Goal: Use online tool/utility: Utilize a website feature to perform a specific function

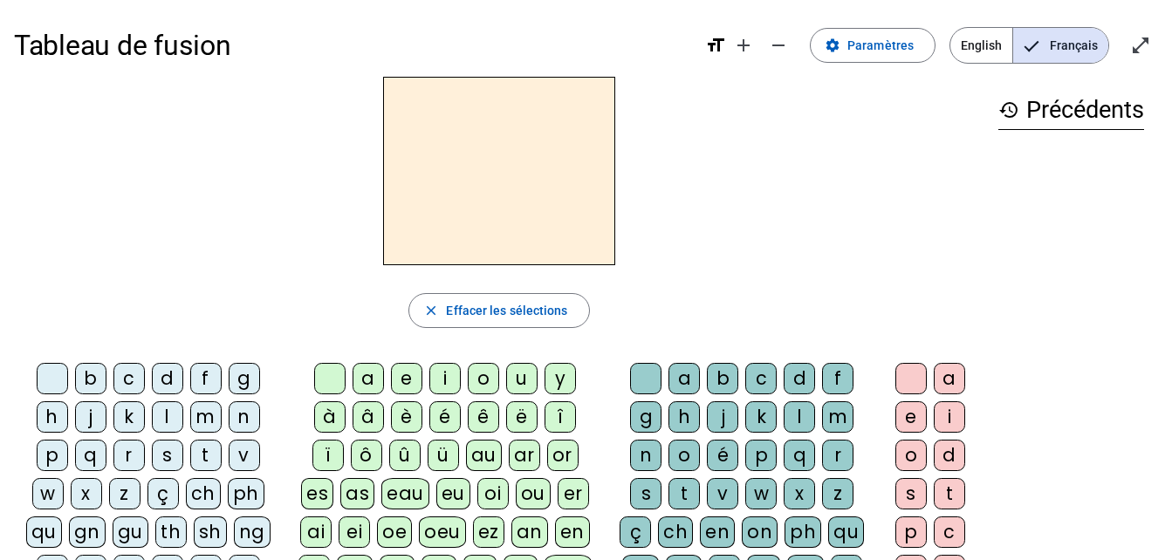
click at [249, 380] on div "g" at bounding box center [244, 378] width 31 height 31
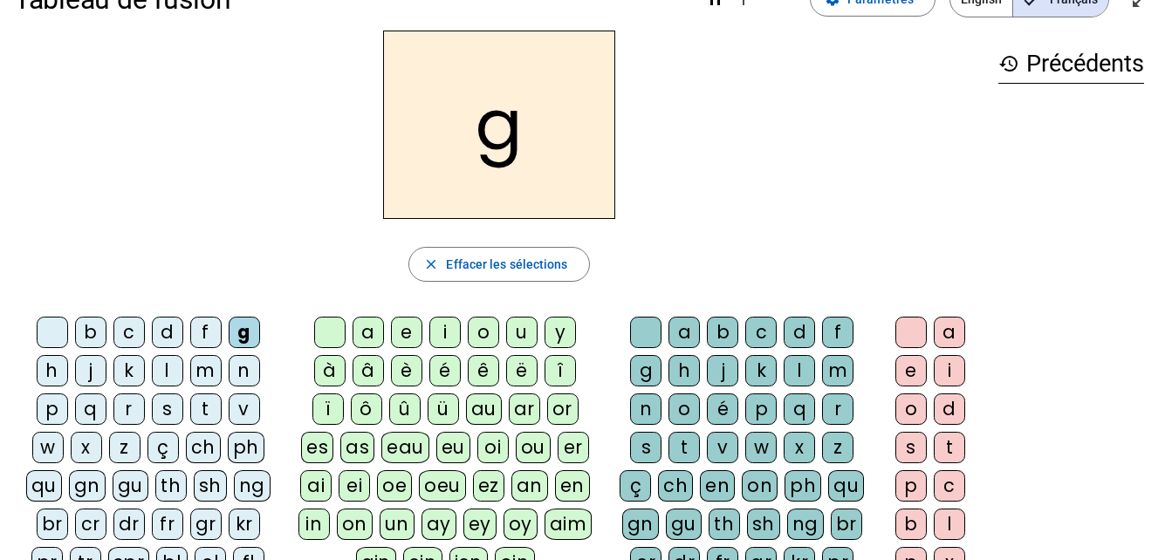
scroll to position [47, 0]
click at [120, 414] on div "r" at bounding box center [128, 408] width 31 height 31
click at [239, 339] on div "g" at bounding box center [244, 331] width 31 height 31
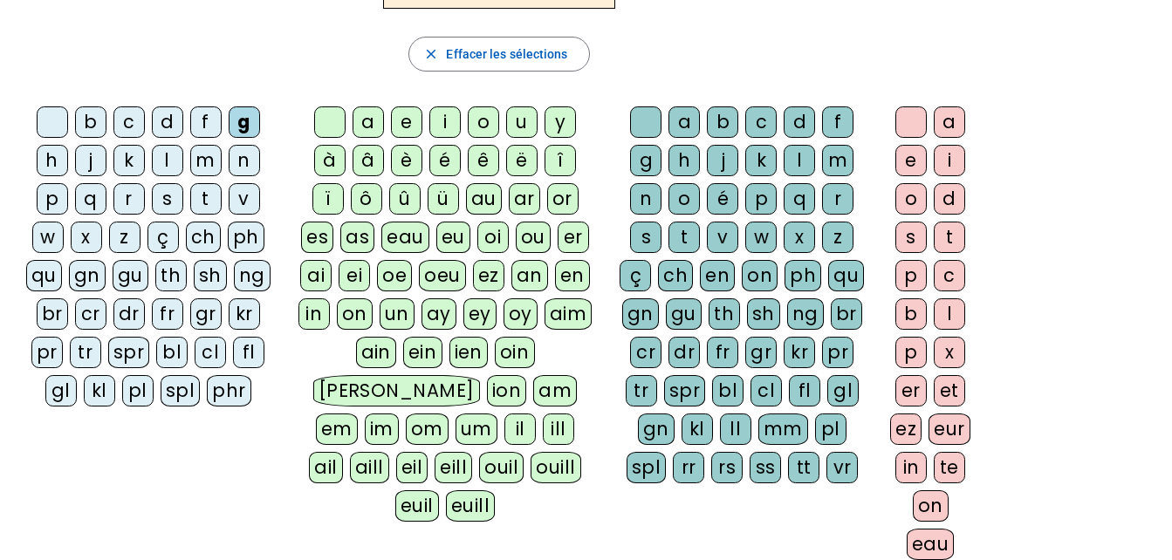
scroll to position [257, 0]
click at [846, 203] on div "r" at bounding box center [837, 197] width 31 height 31
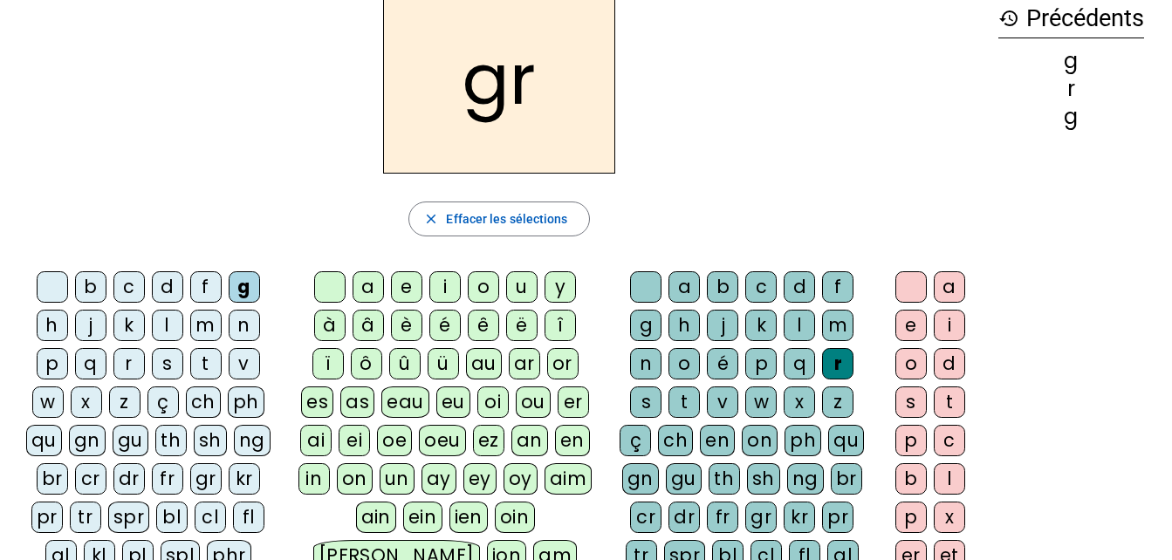
scroll to position [91, 0]
click at [962, 333] on div "i" at bounding box center [949, 326] width 31 height 31
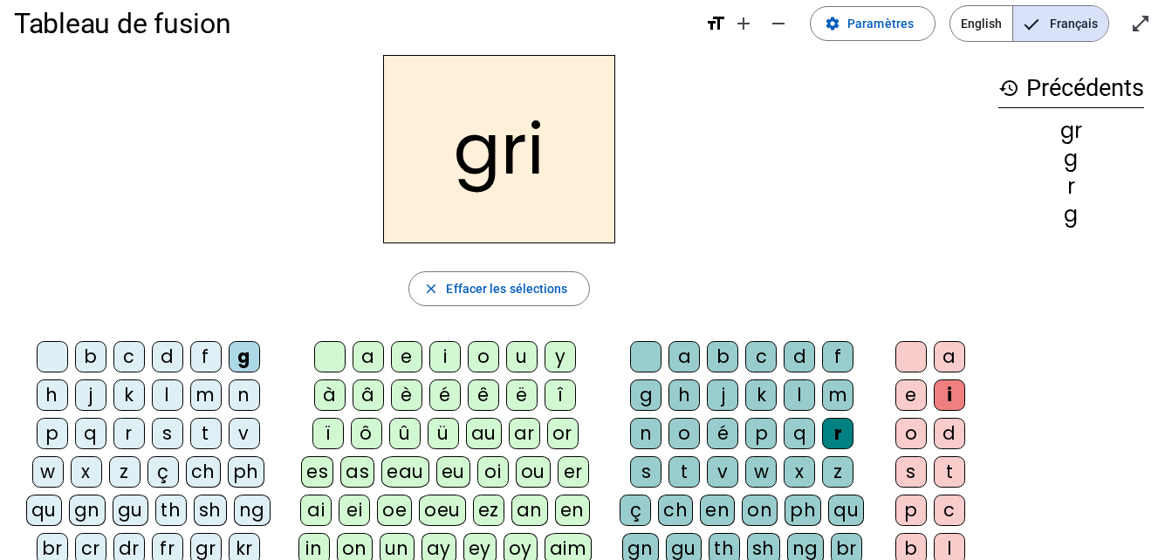
scroll to position [0, 0]
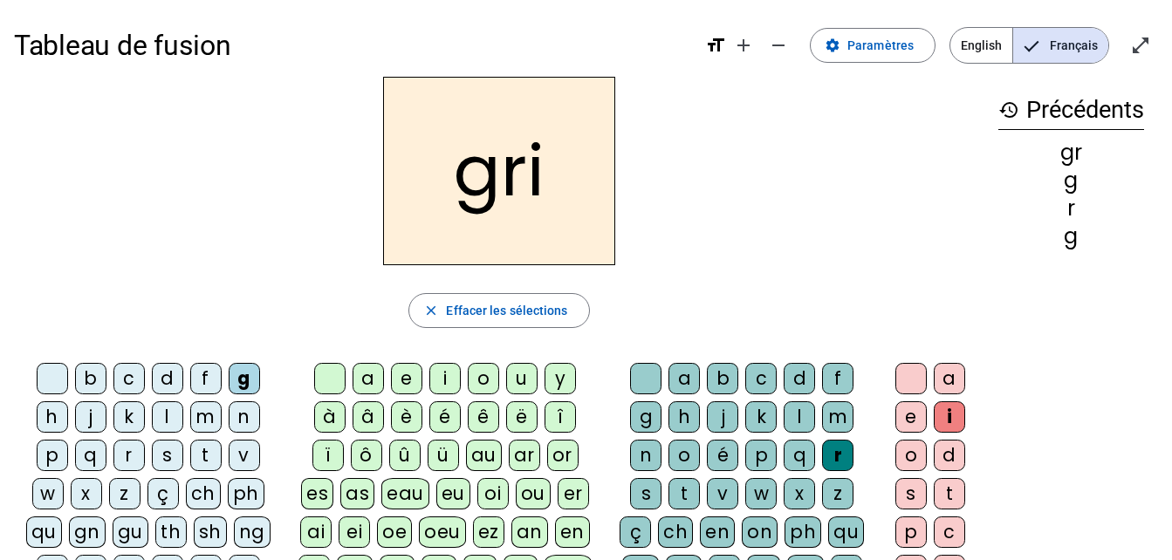
click at [55, 373] on div at bounding box center [52, 378] width 31 height 31
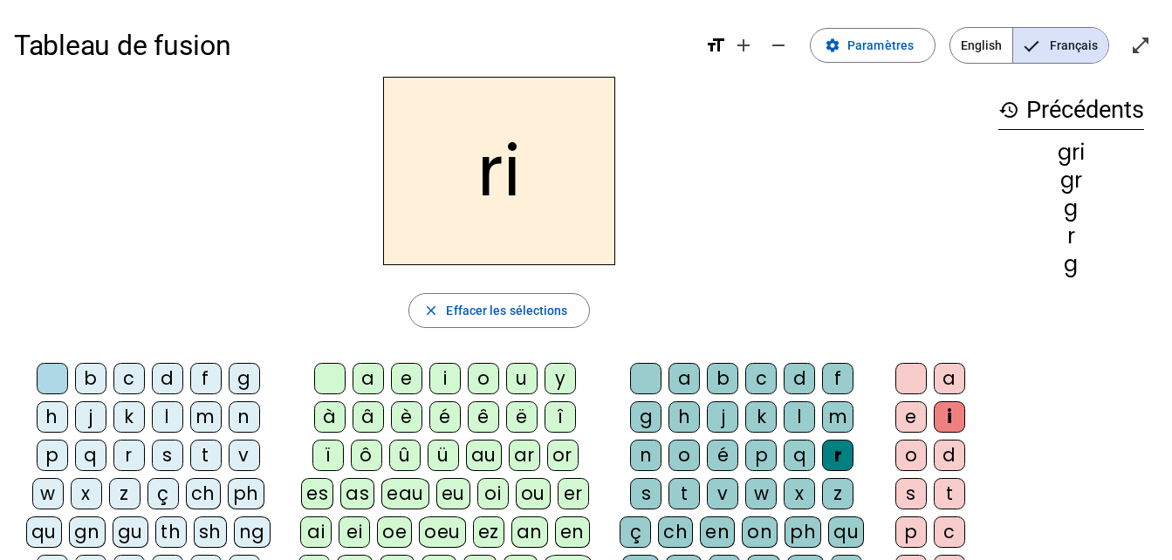
click at [333, 379] on div at bounding box center [329, 378] width 31 height 31
click at [640, 381] on div at bounding box center [645, 378] width 31 height 31
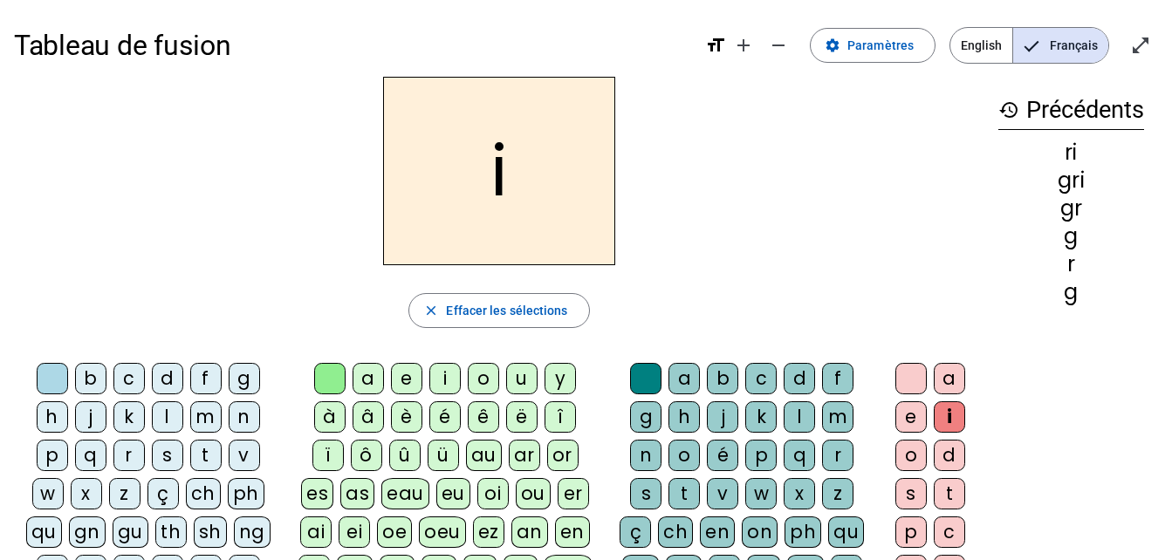
click at [912, 370] on div at bounding box center [910, 378] width 31 height 31
click at [325, 382] on div at bounding box center [329, 378] width 31 height 31
click at [334, 383] on div at bounding box center [329, 378] width 31 height 31
click at [647, 384] on div at bounding box center [645, 378] width 31 height 31
click at [647, 386] on div at bounding box center [645, 378] width 31 height 31
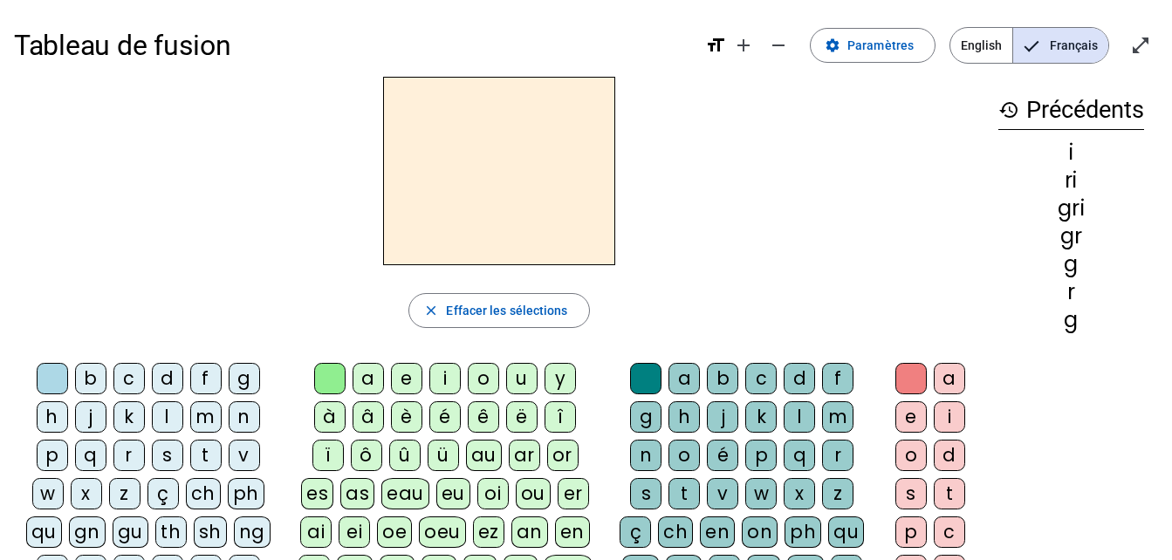
click at [332, 389] on div at bounding box center [329, 378] width 31 height 31
click at [51, 383] on div at bounding box center [52, 378] width 31 height 31
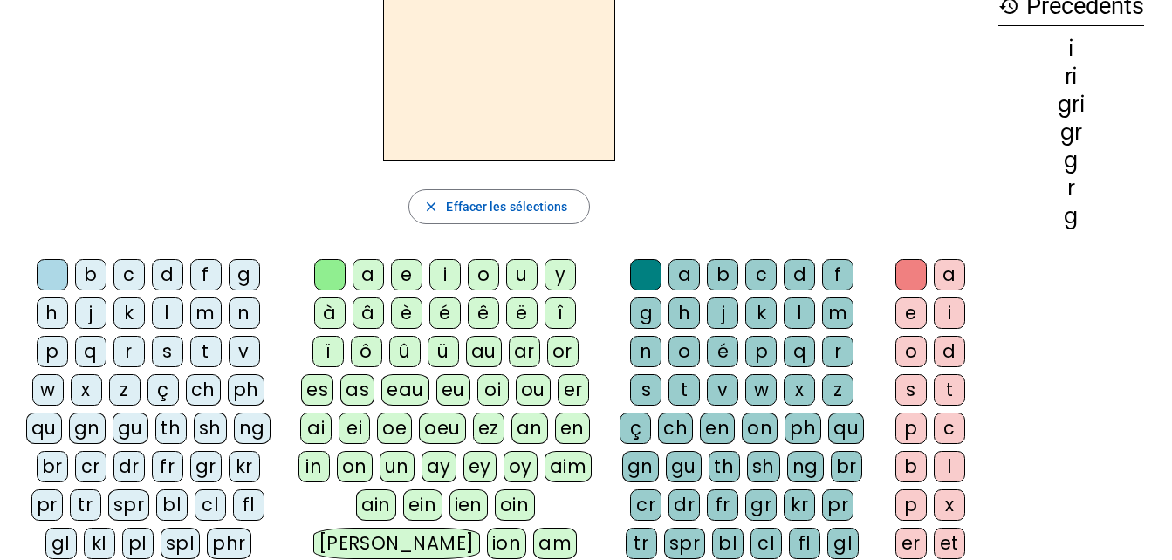
scroll to position [108, 0]
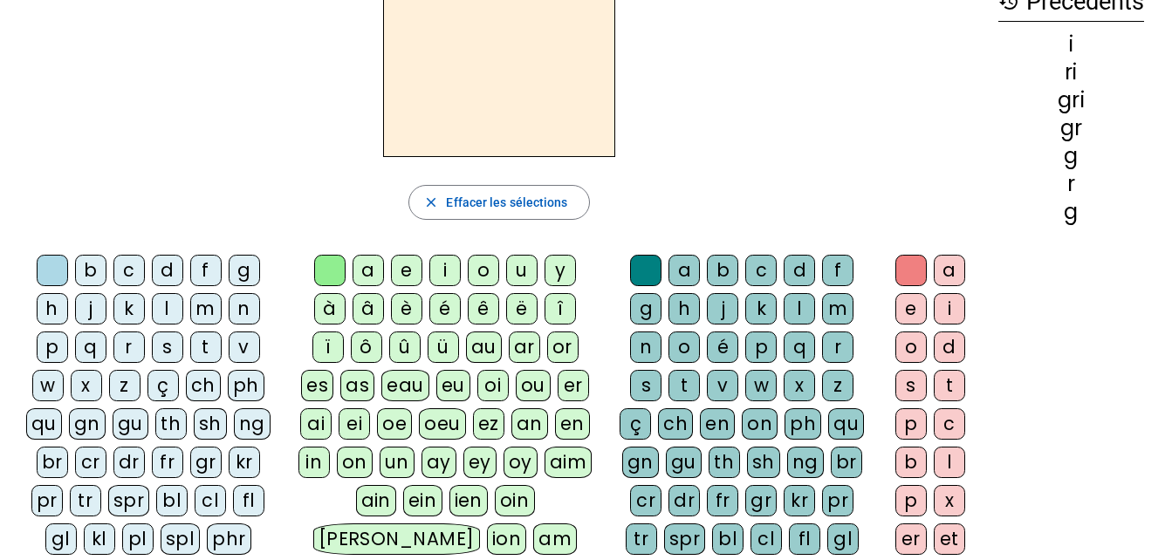
click at [649, 382] on div "s" at bounding box center [645, 385] width 31 height 31
click at [649, 271] on div at bounding box center [645, 270] width 31 height 31
click at [368, 351] on div "ô" at bounding box center [366, 347] width 31 height 31
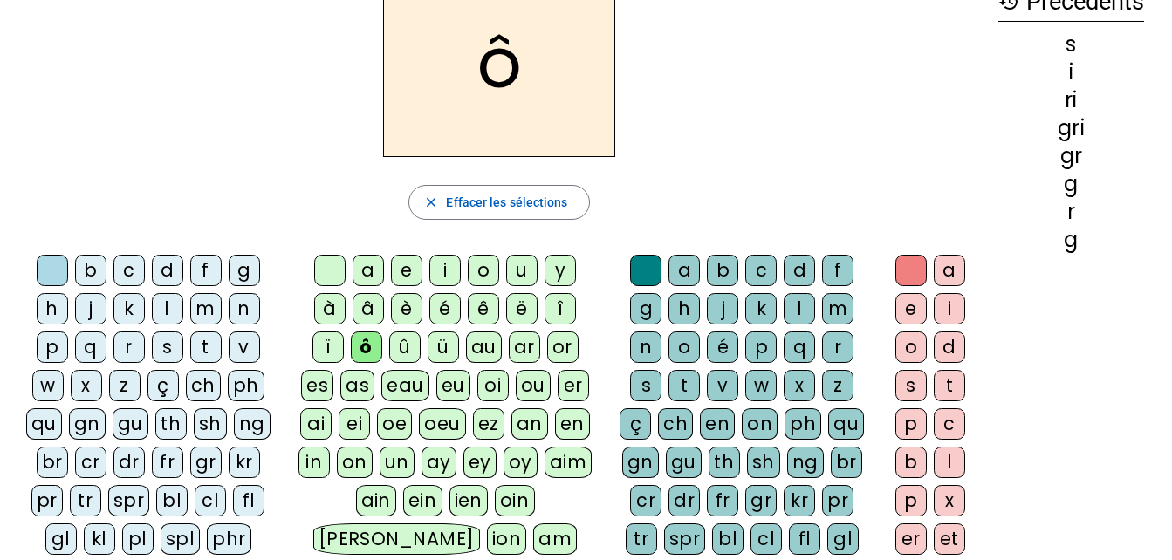
click at [330, 281] on div at bounding box center [329, 270] width 31 height 31
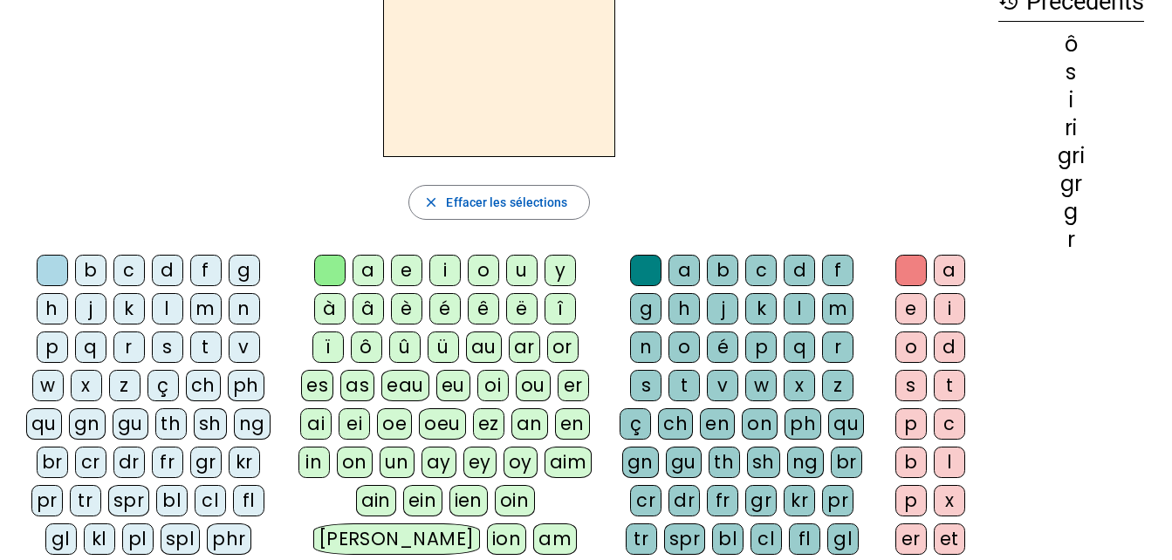
click at [366, 350] on div "ô" at bounding box center [366, 347] width 31 height 31
click at [541, 386] on div "ou" at bounding box center [533, 385] width 35 height 31
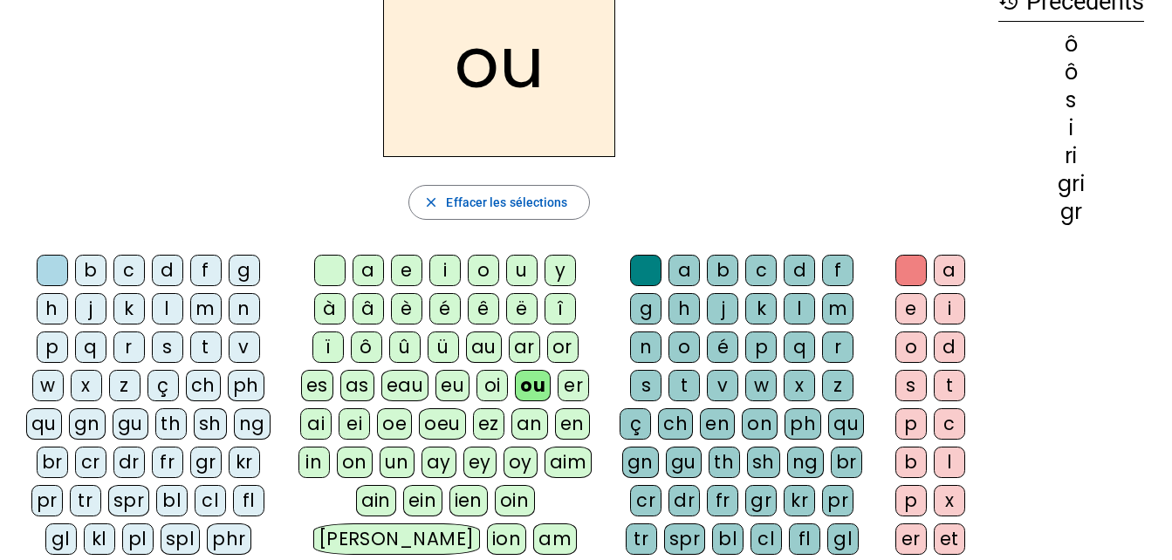
click at [584, 433] on div "en" at bounding box center [572, 423] width 35 height 31
click at [565, 432] on div "en" at bounding box center [572, 423] width 35 height 31
click at [573, 383] on div "er" at bounding box center [573, 385] width 31 height 31
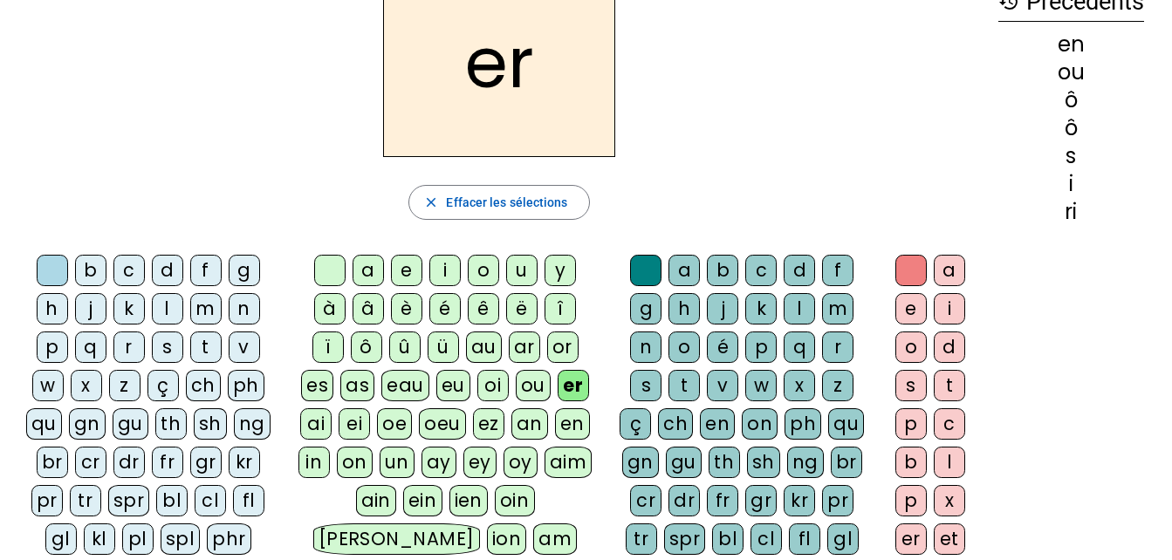
click at [332, 284] on div at bounding box center [329, 270] width 31 height 31
